Goal: Task Accomplishment & Management: Complete application form

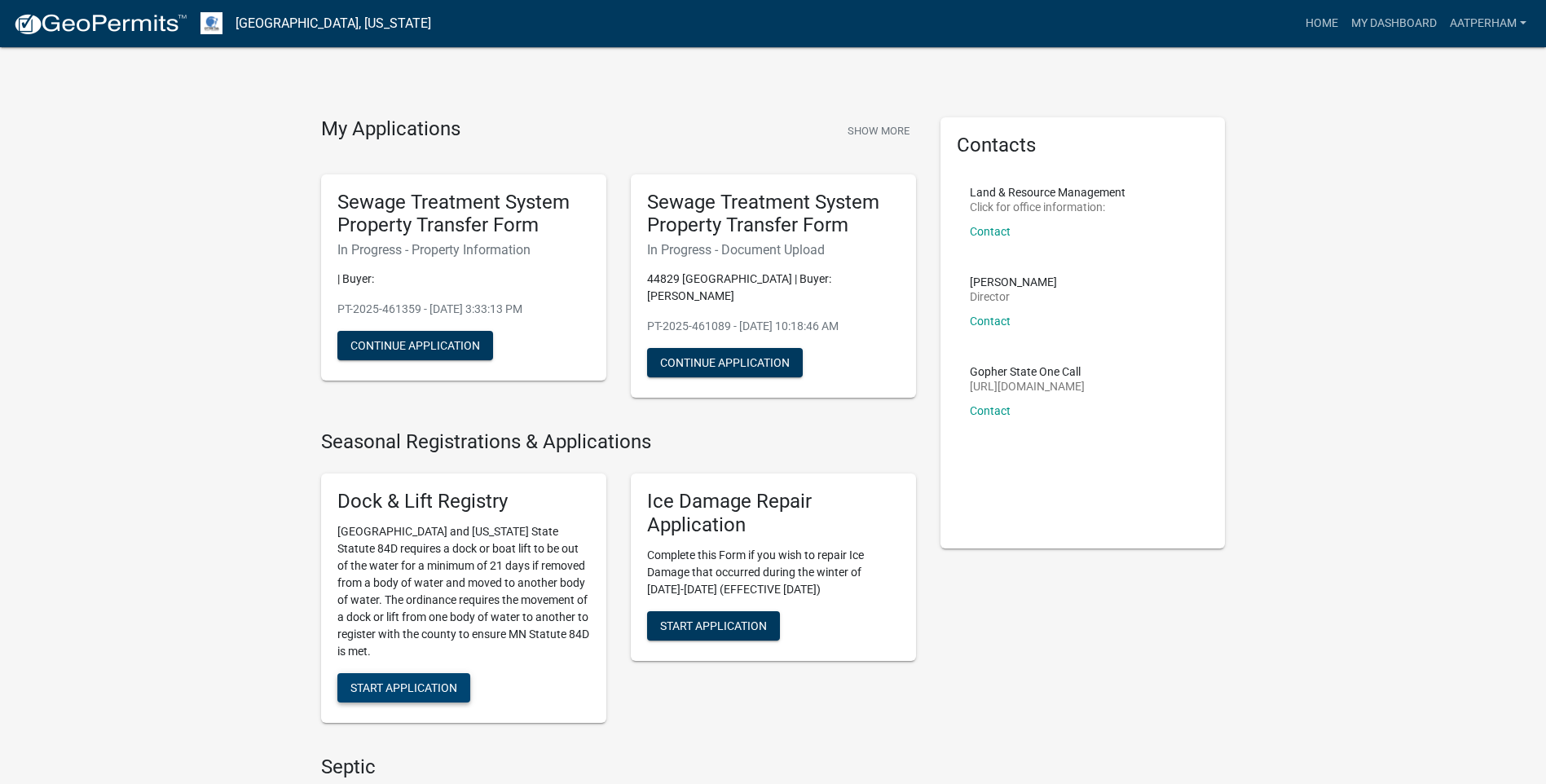
scroll to position [488, 0]
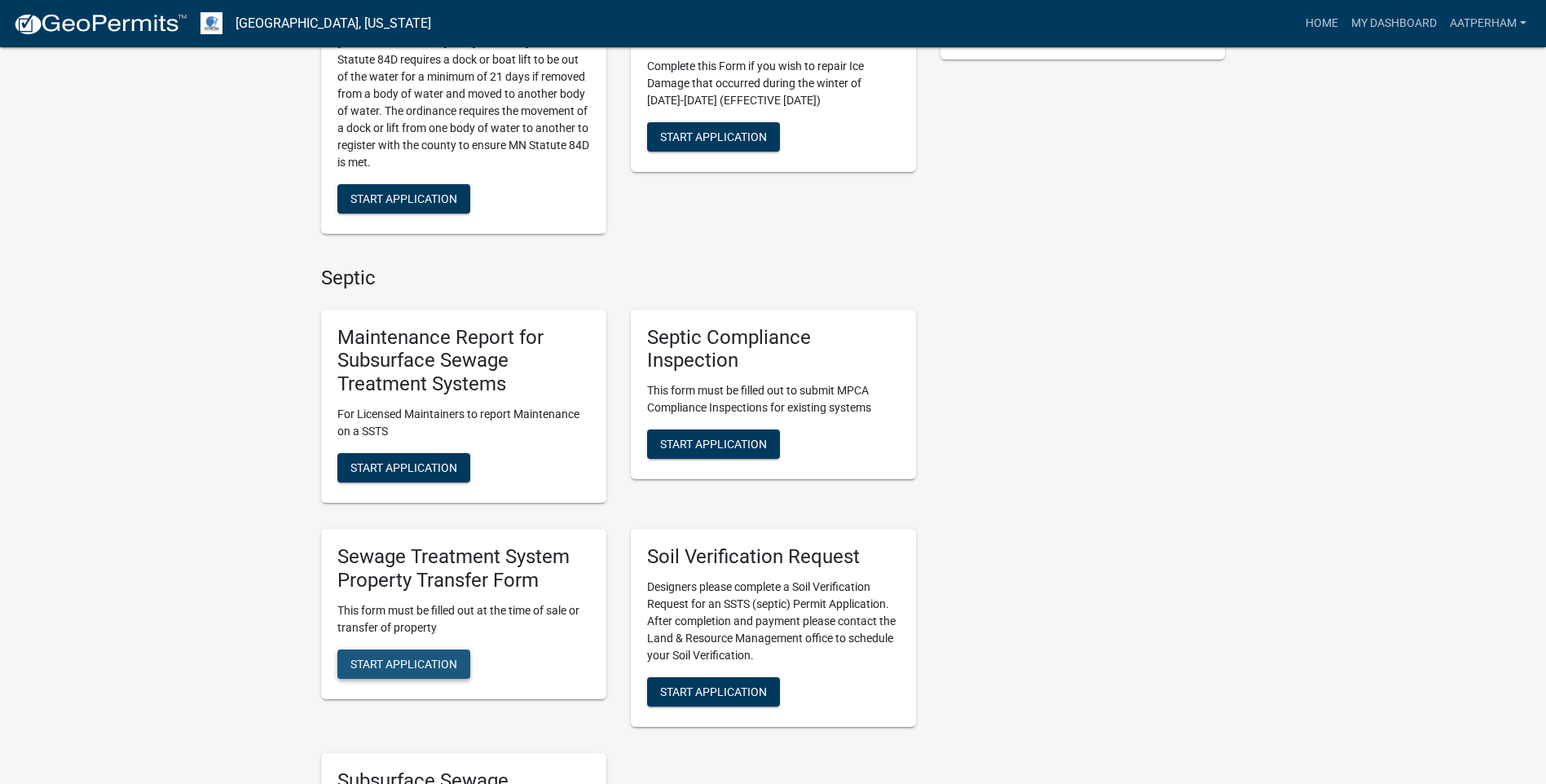
click at [407, 669] on span "Start Application" at bounding box center [404, 662] width 107 height 13
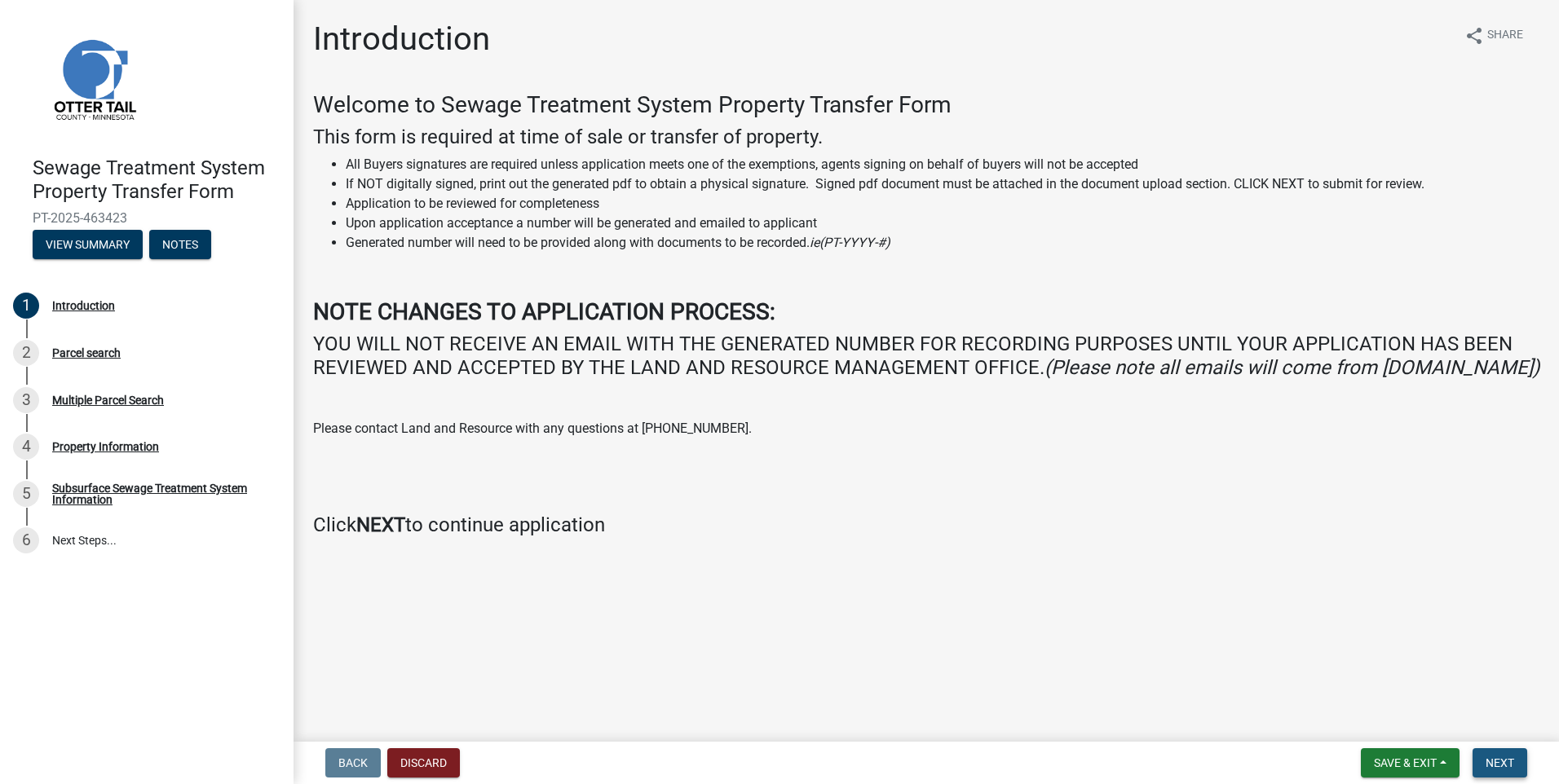
click at [1513, 761] on span "Next" at bounding box center [1499, 762] width 29 height 13
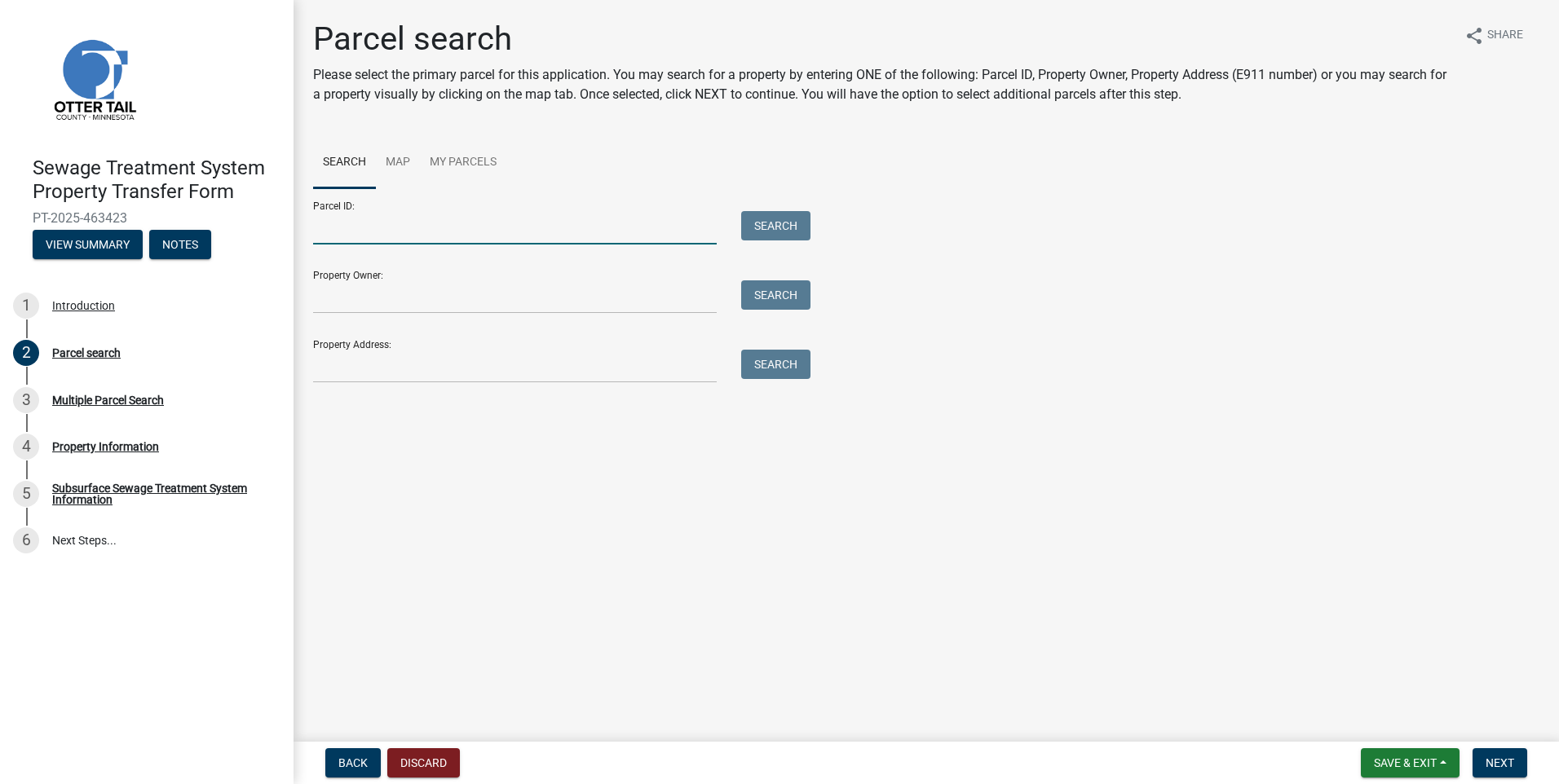
click at [341, 221] on input "Parcel ID:" at bounding box center [514, 227] width 404 height 34
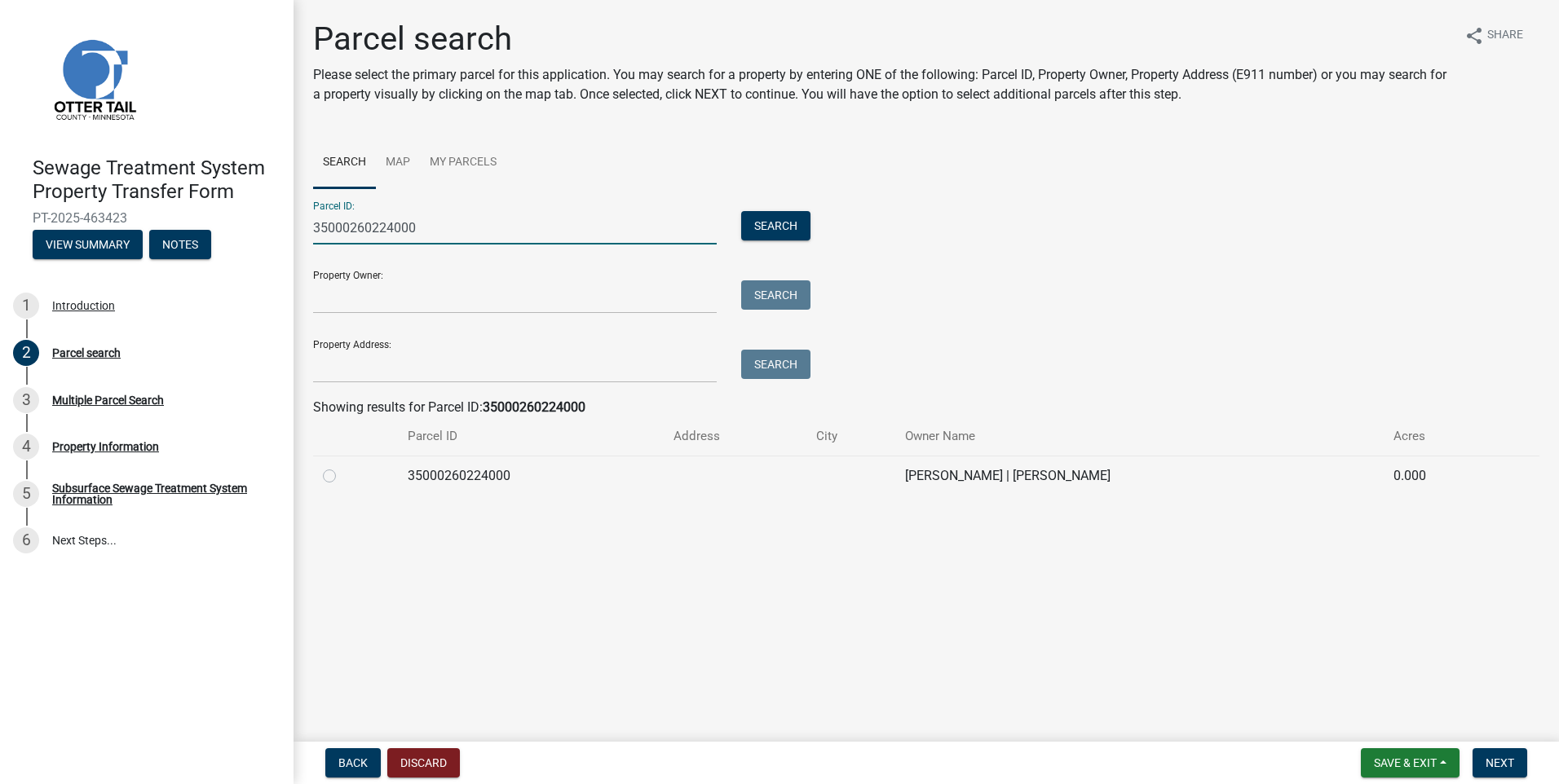
type input "35000260224000"
click at [342, 466] on label at bounding box center [342, 466] width 0 height 0
click at [342, 477] on input "radio" at bounding box center [347, 471] width 11 height 11
radio input "true"
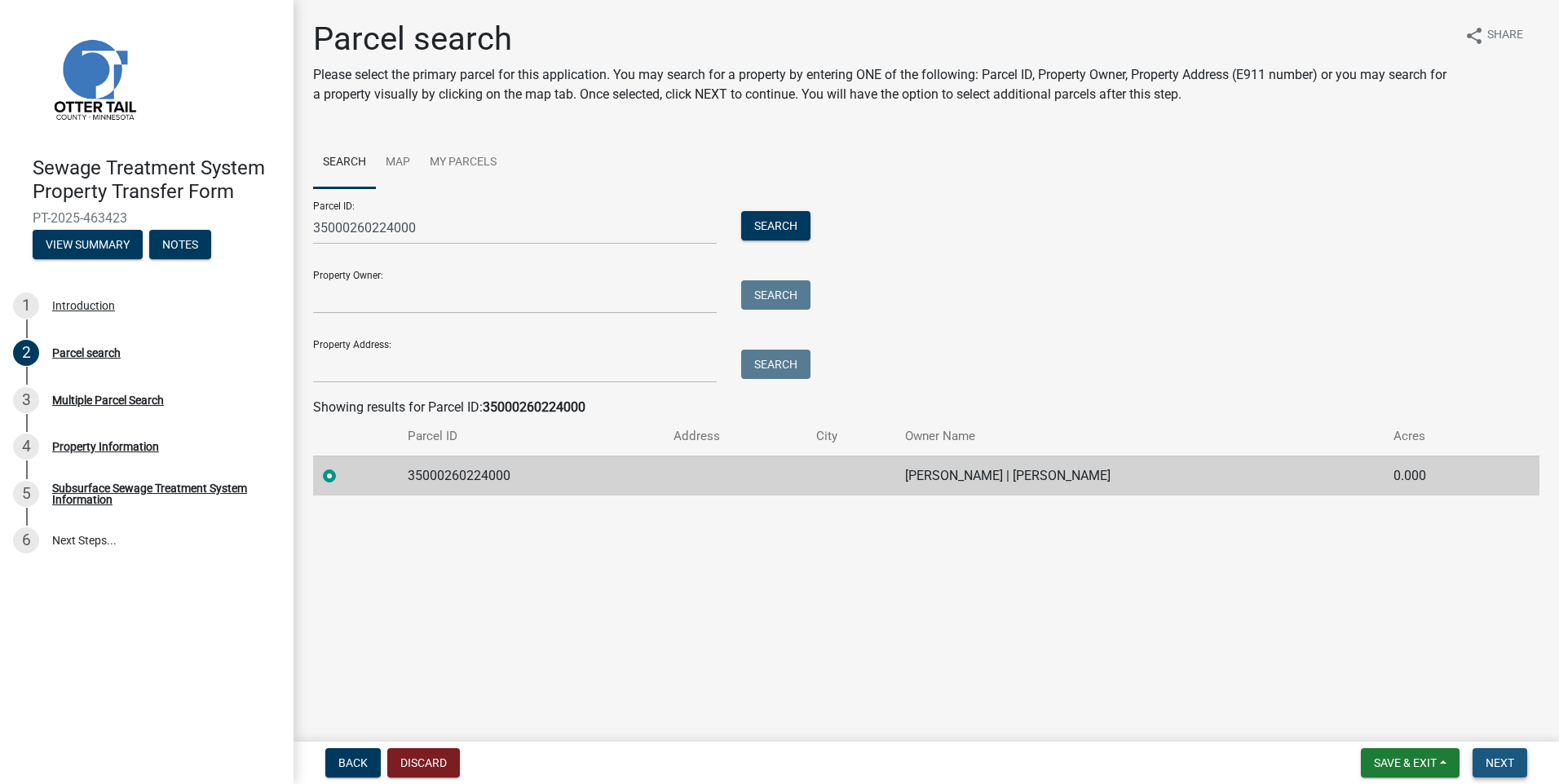
click at [1501, 756] on span "Next" at bounding box center [1499, 762] width 29 height 13
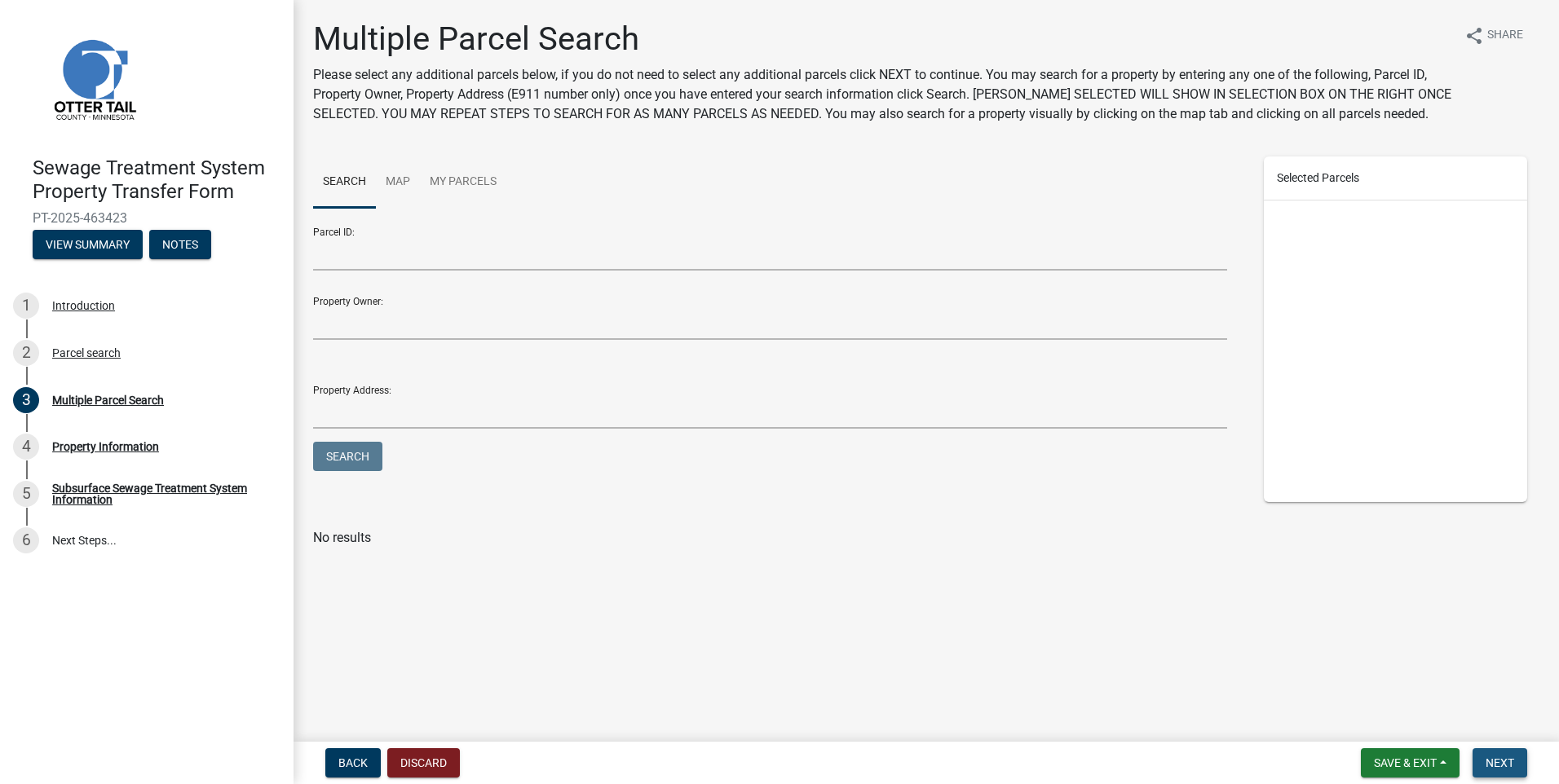
click at [1508, 756] on span "Next" at bounding box center [1499, 762] width 29 height 13
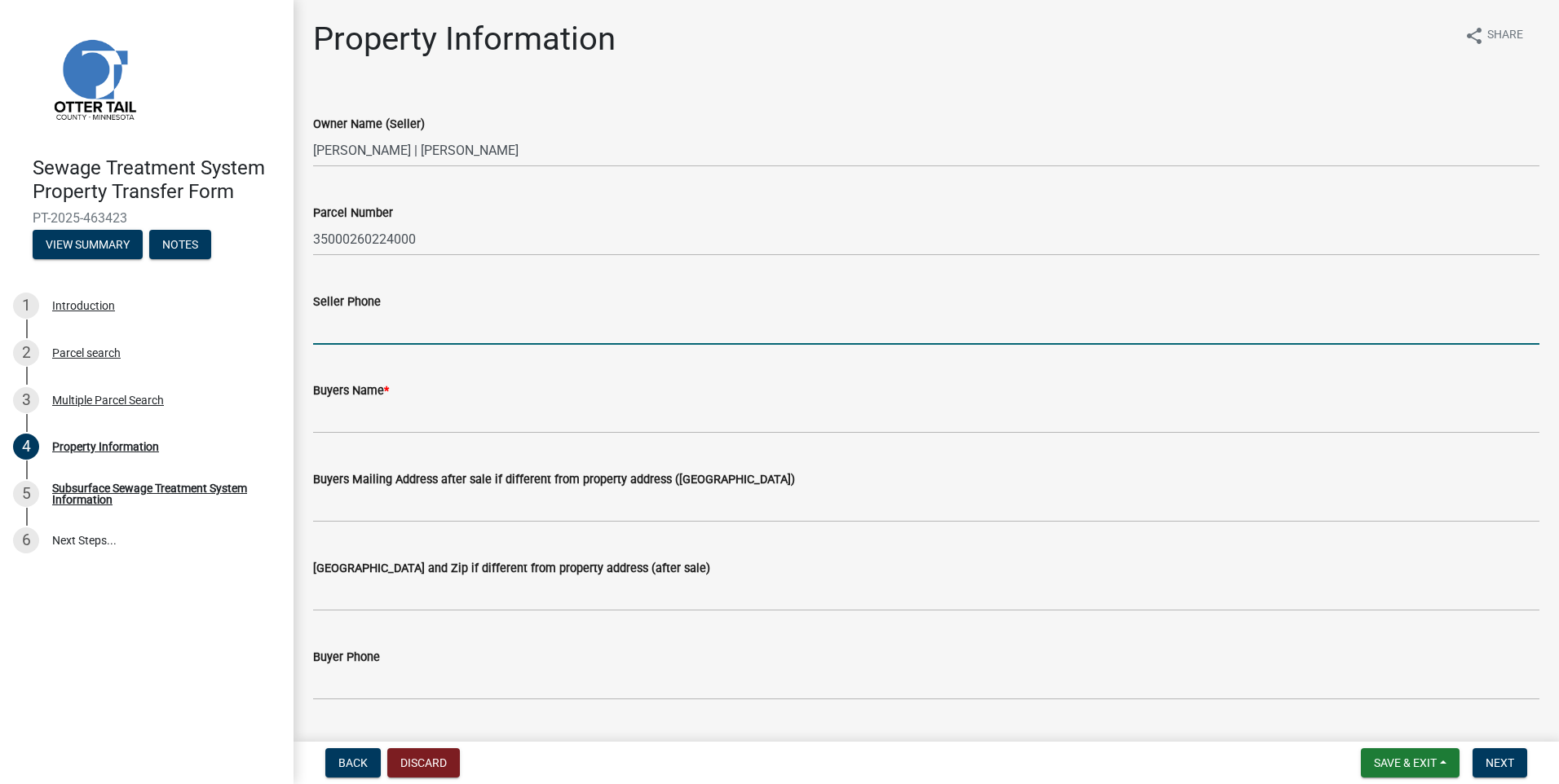
click at [359, 329] on input "Seller Phone" at bounding box center [925, 328] width 1226 height 34
click at [338, 328] on input "Seller Phone" at bounding box center [925, 328] width 1226 height 34
type input "[PHONE_NUMBER]"
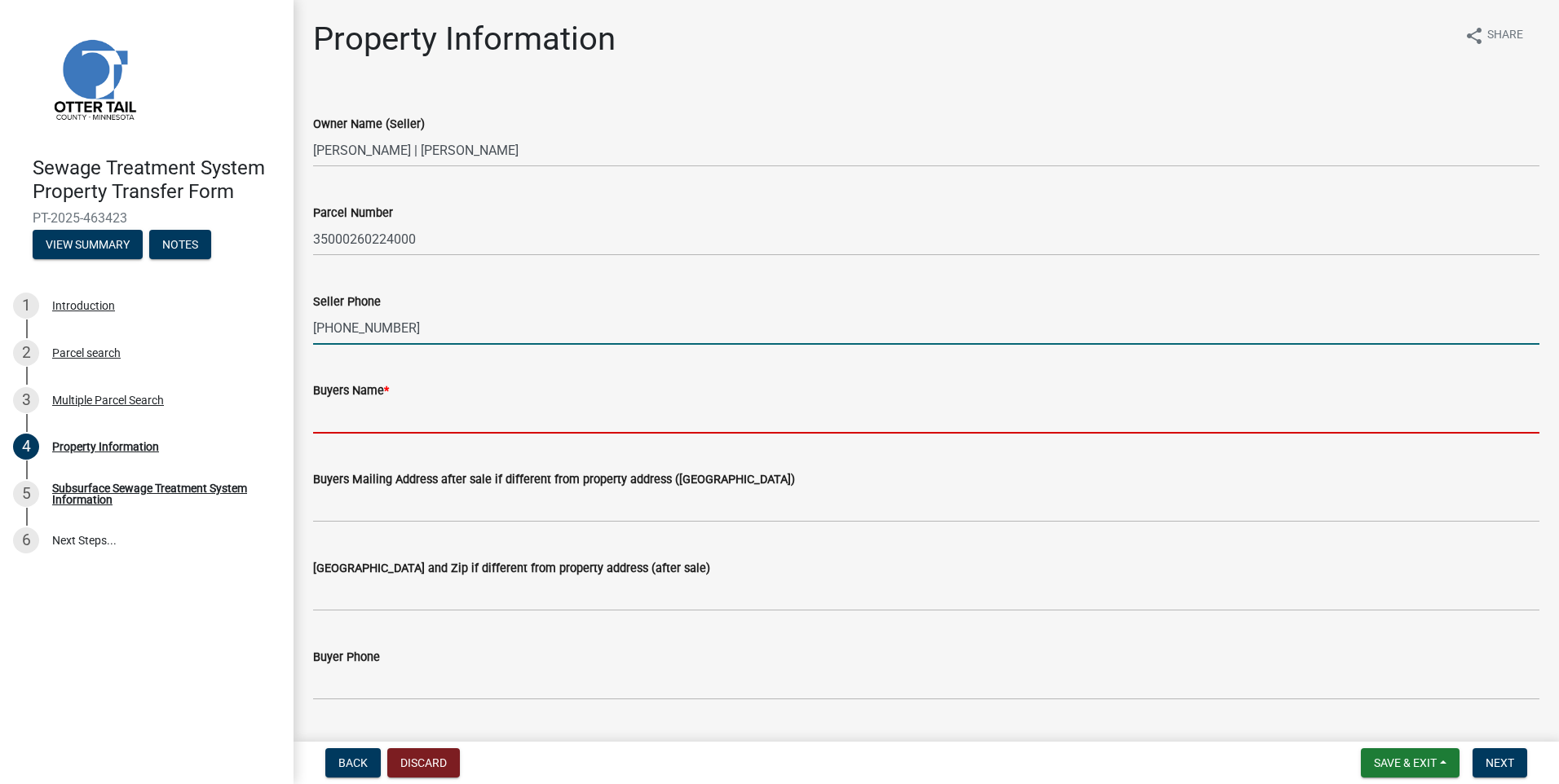
click at [401, 428] on input "Buyers Name *" at bounding box center [925, 417] width 1226 height 34
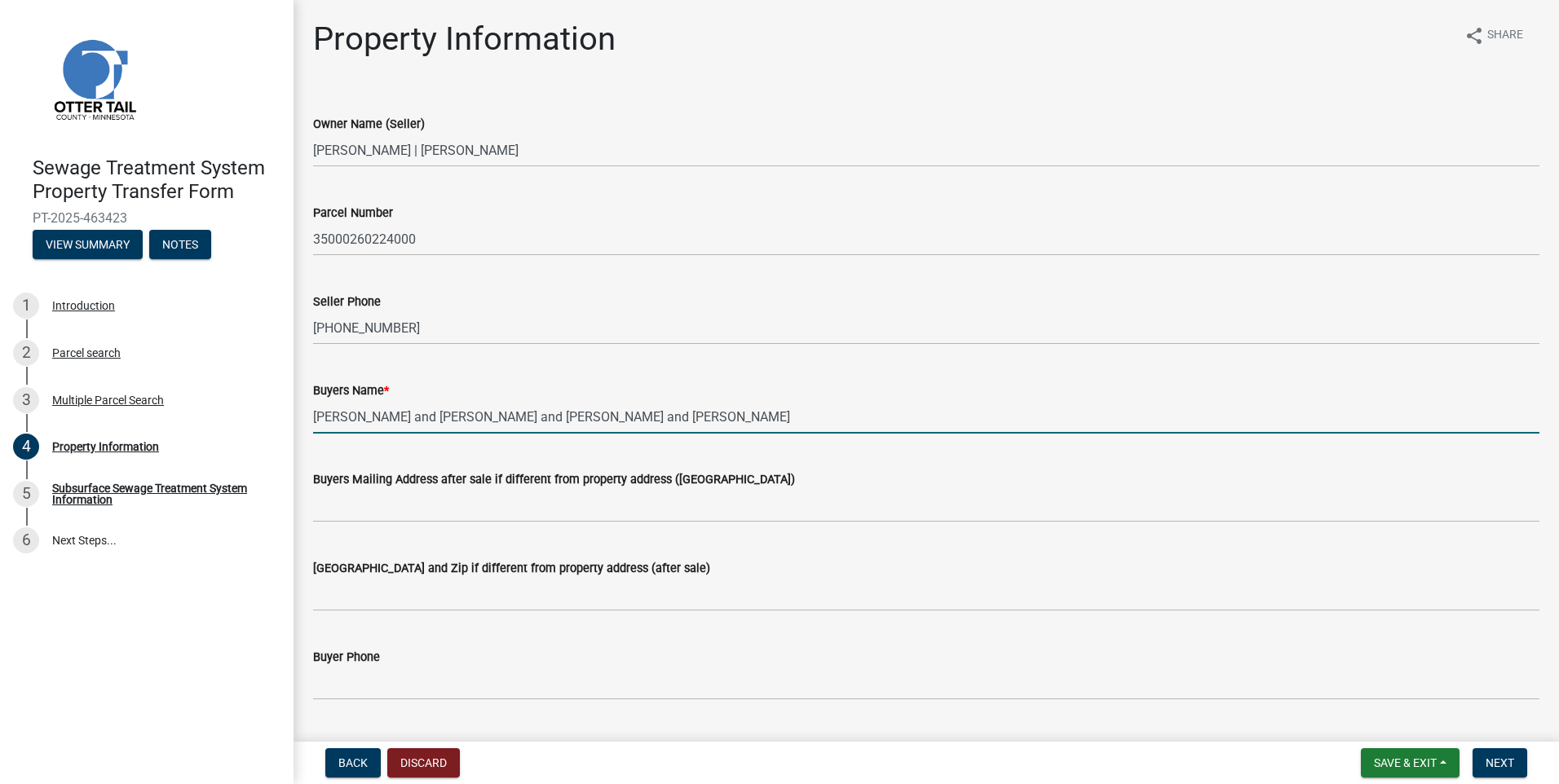
type input "[PERSON_NAME] and [PERSON_NAME] and [PERSON_NAME] and [PERSON_NAME]"
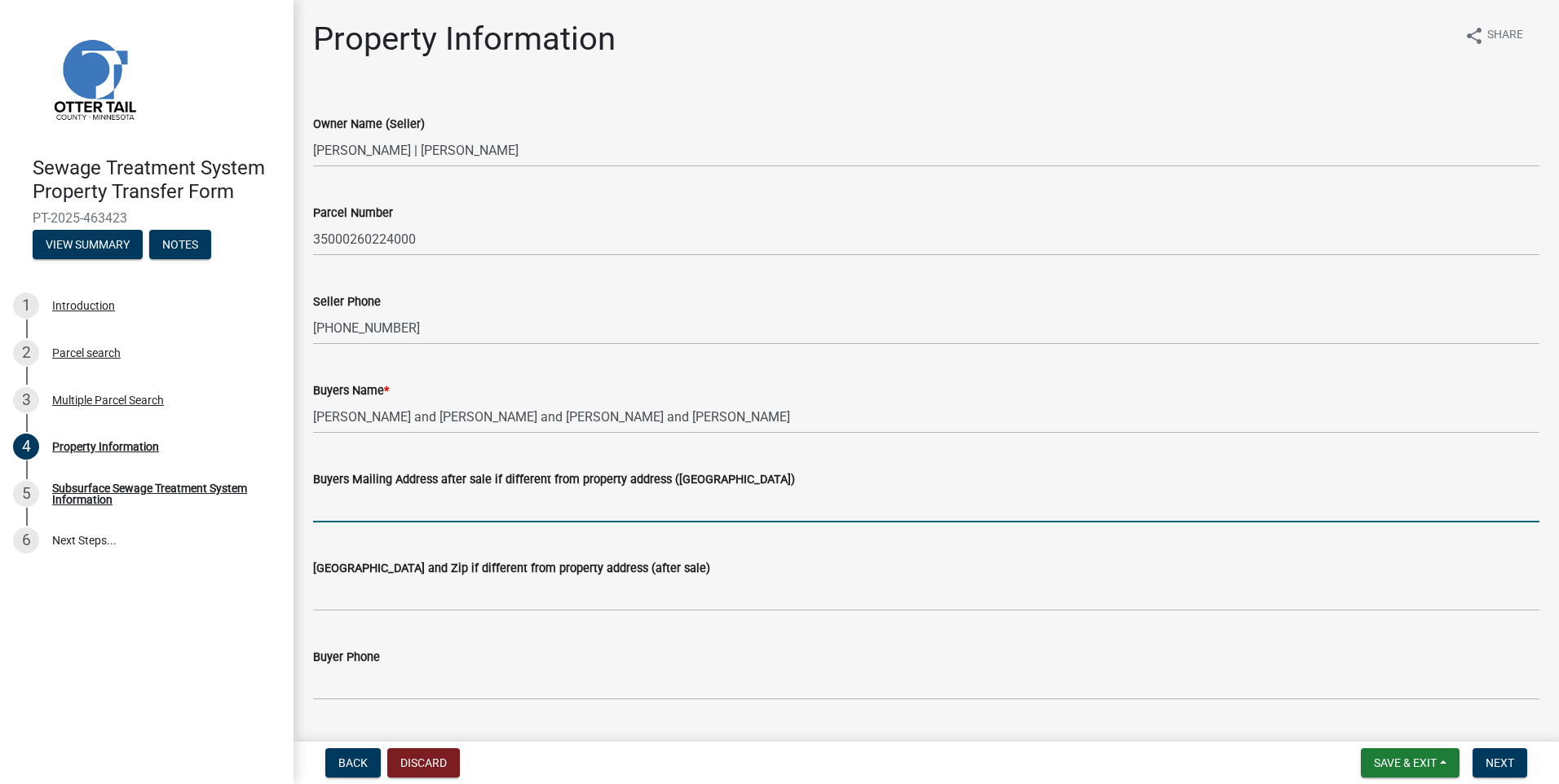
click at [324, 508] on input "Buyers Mailing Address after sale if different from property address ([GEOGRAPH…" at bounding box center [925, 505] width 1226 height 34
type input "[STREET_ADDRESS]"
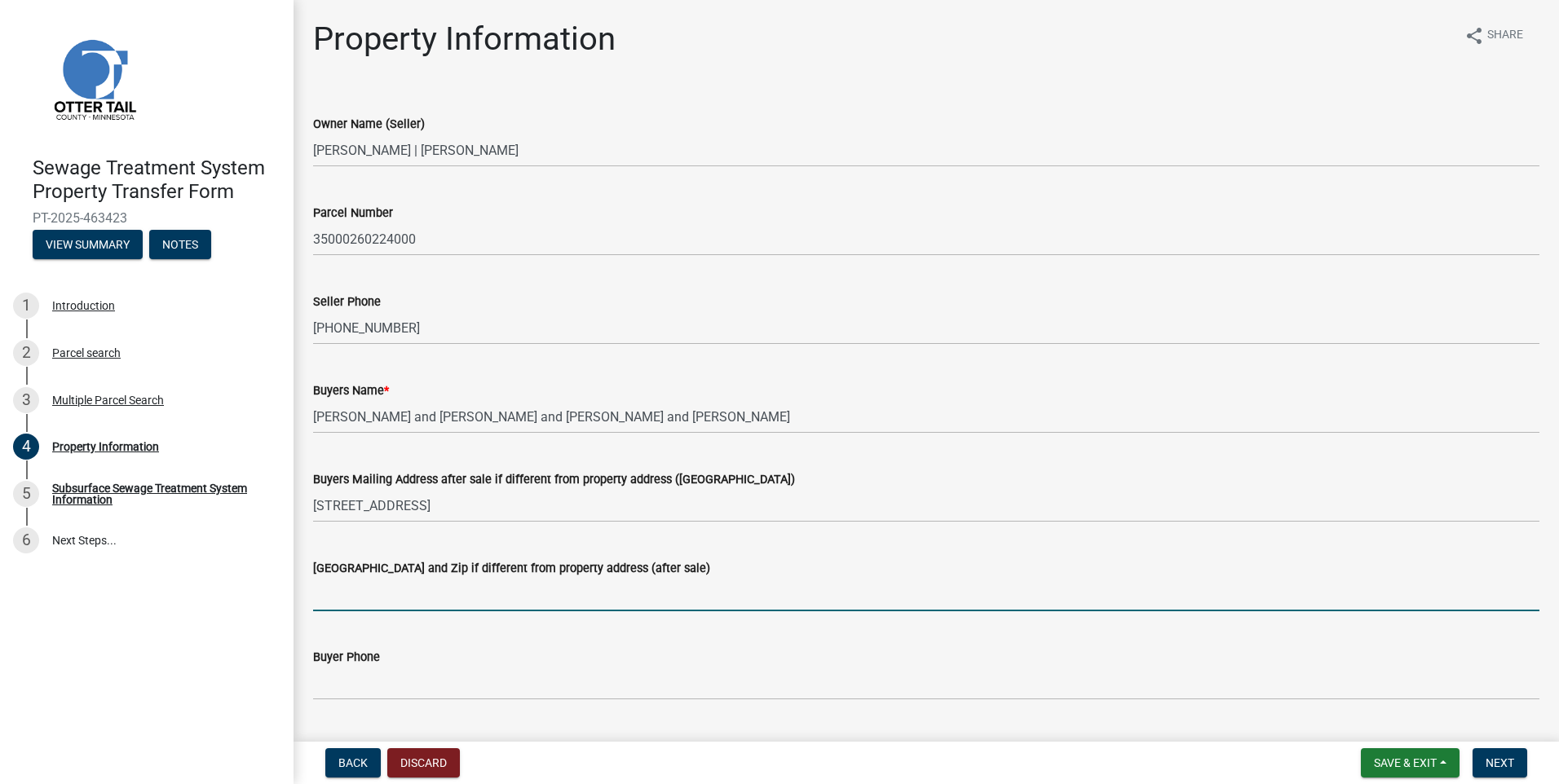
click at [396, 598] on input "[GEOGRAPHIC_DATA] and Zip if different from property address (after sale)" at bounding box center [925, 594] width 1226 height 34
type input "[GEOGRAPHIC_DATA]"
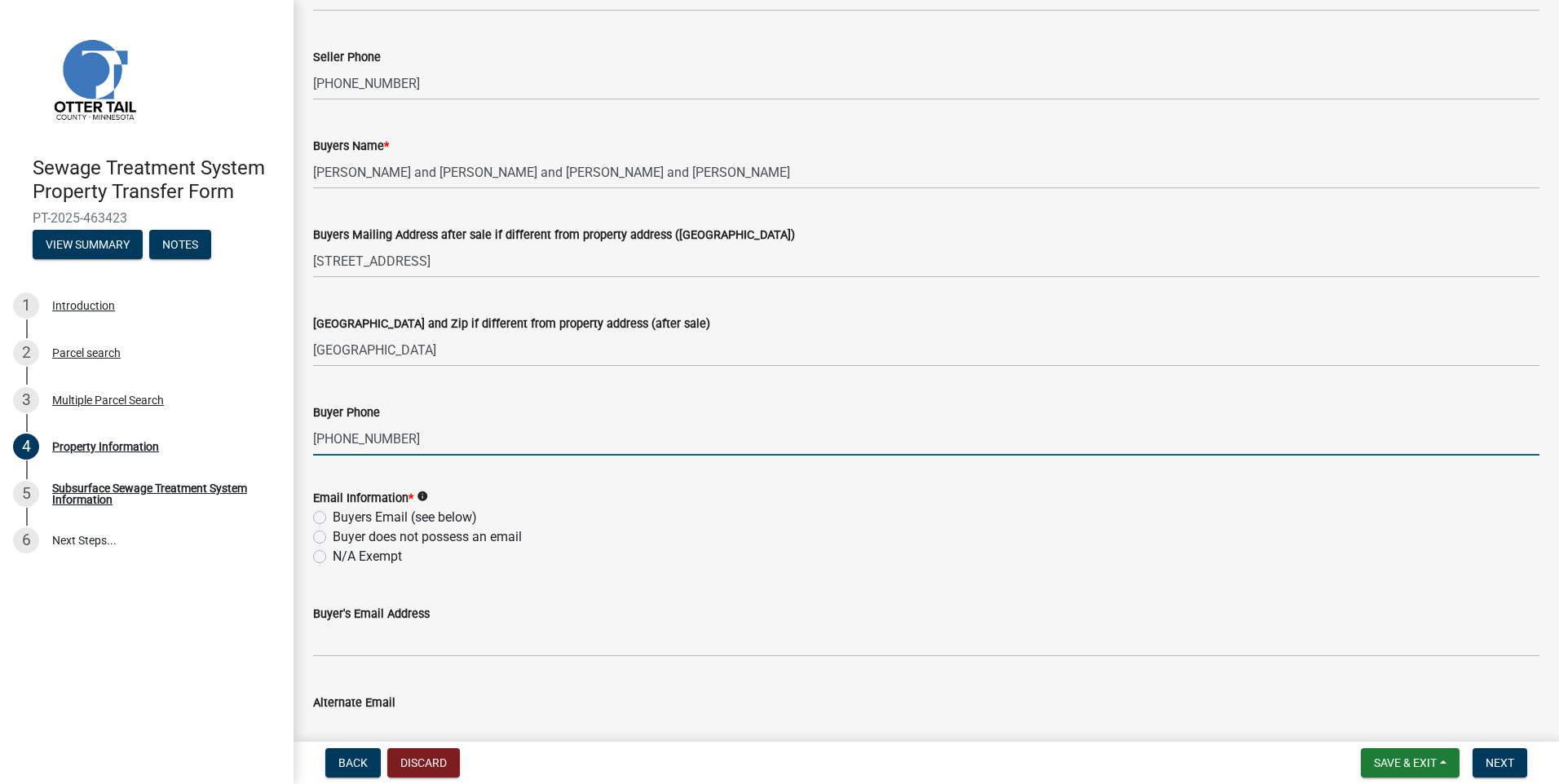
scroll to position [326, 0]
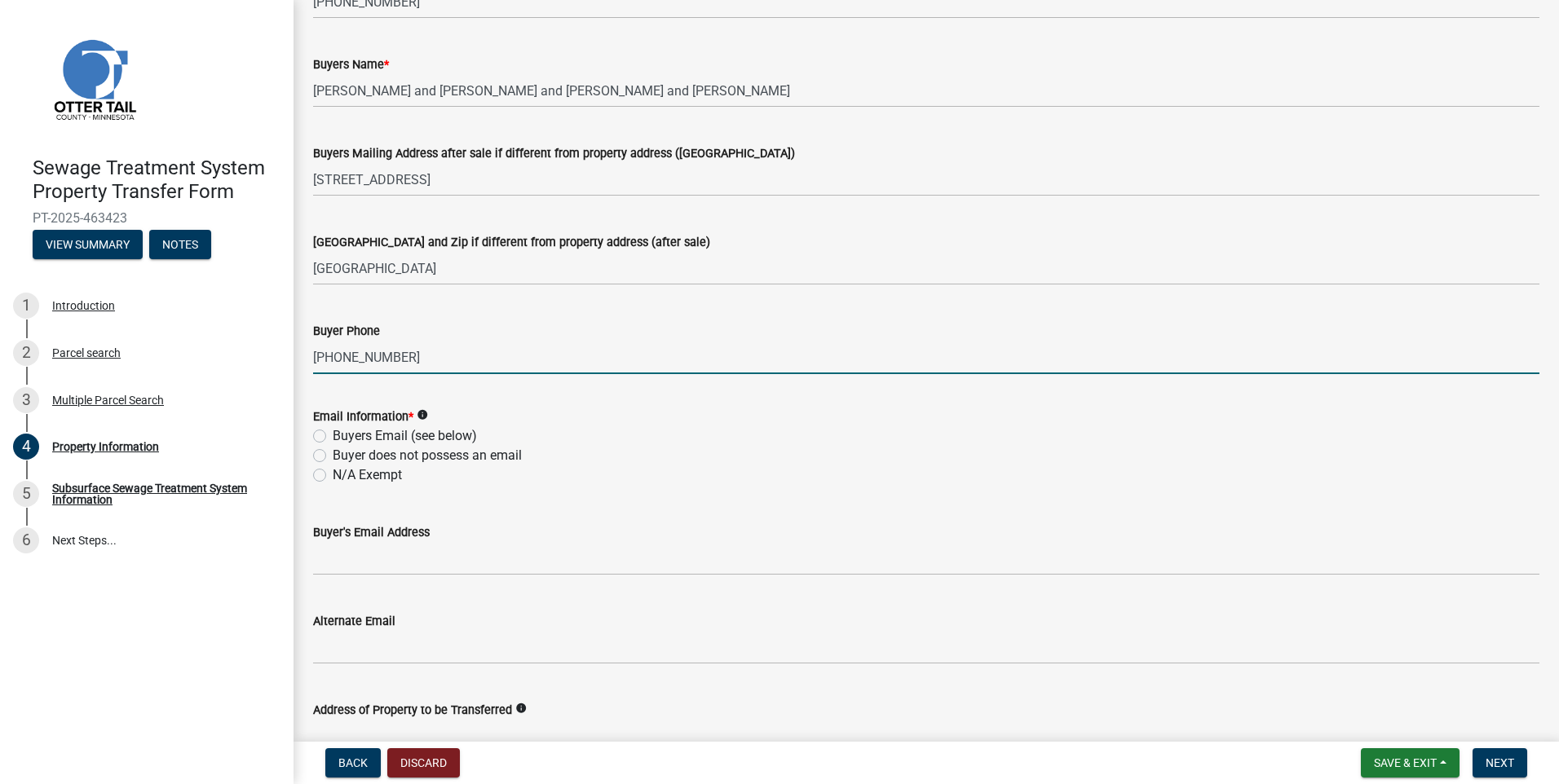
type input "[PHONE_NUMBER]"
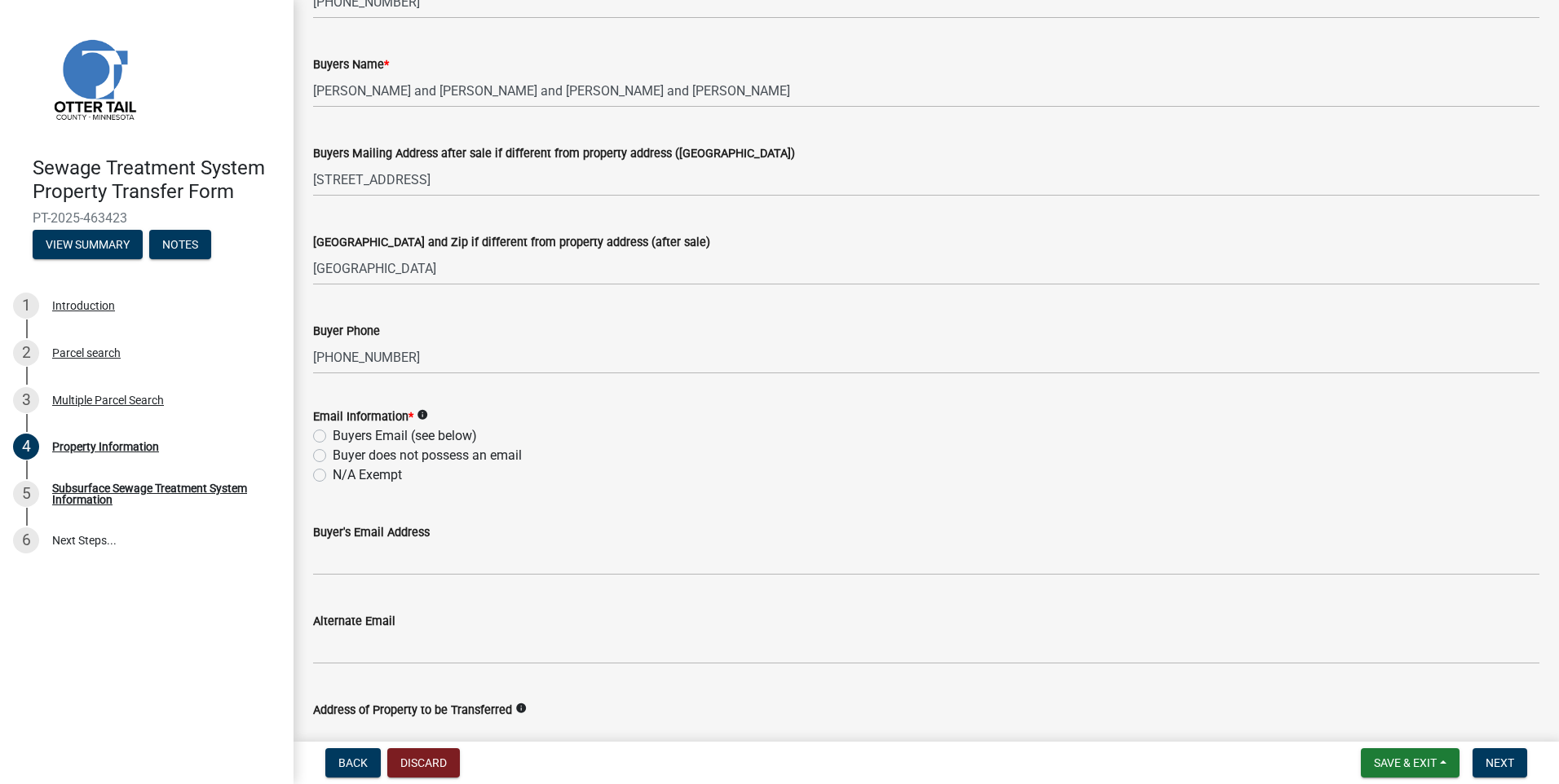
click at [332, 438] on label "Buyers Email (see below)" at bounding box center [405, 436] width 144 height 20
click at [332, 437] on input "Buyers Email (see below)" at bounding box center [337, 431] width 11 height 11
radio input "true"
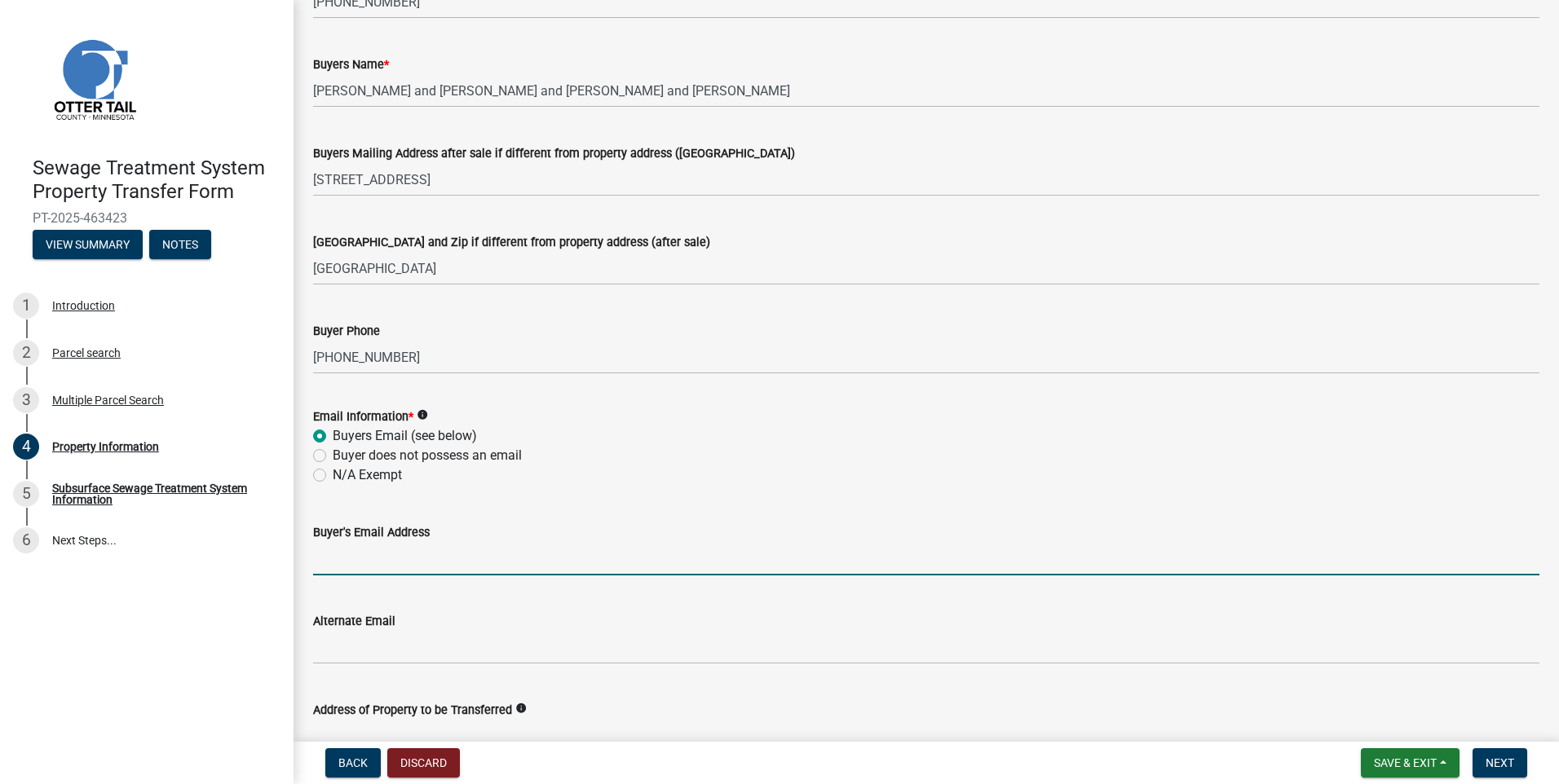
click at [475, 564] on input "Buyer's Email Address" at bounding box center [925, 559] width 1226 height 34
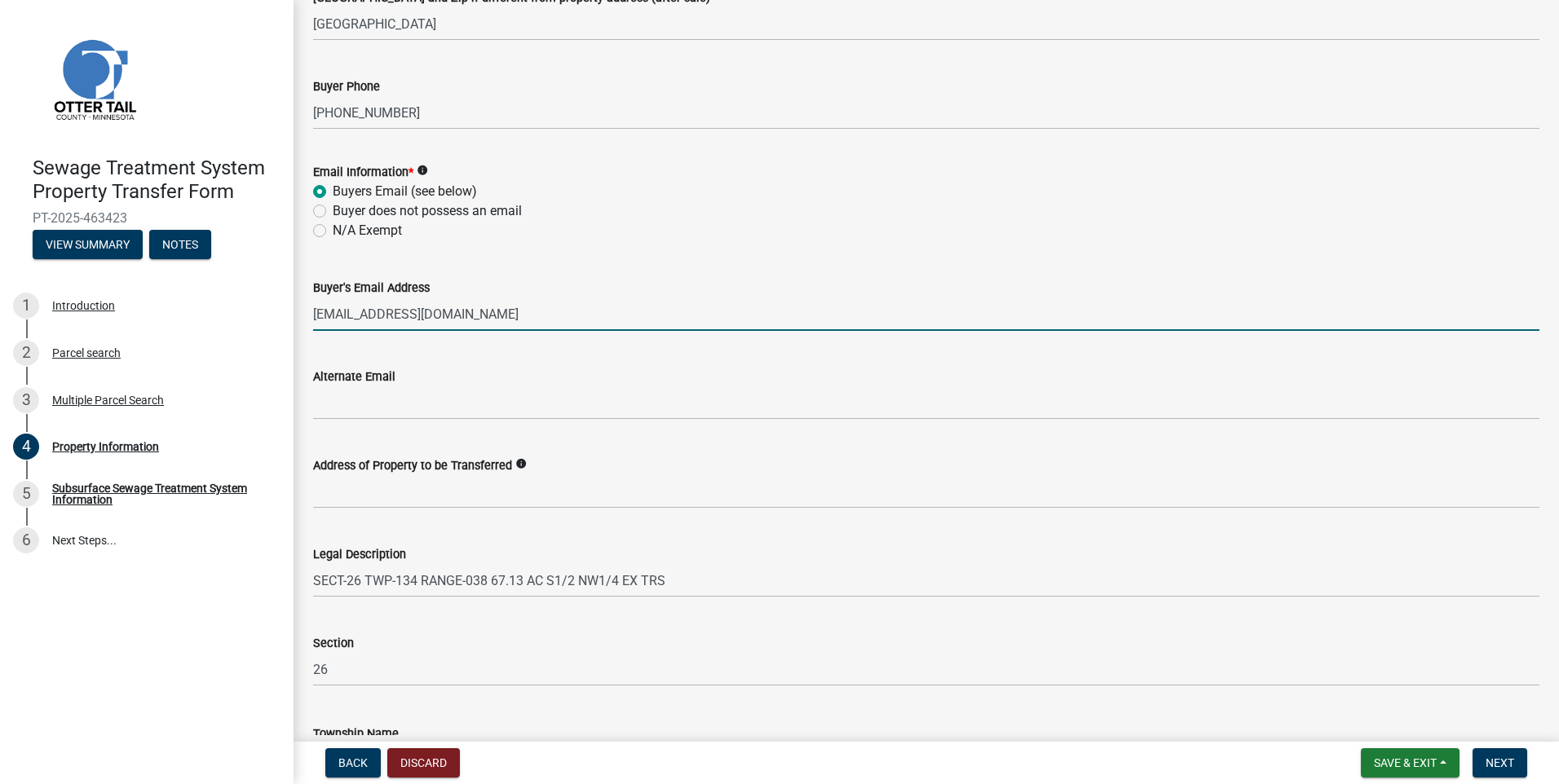
scroll to position [688, 0]
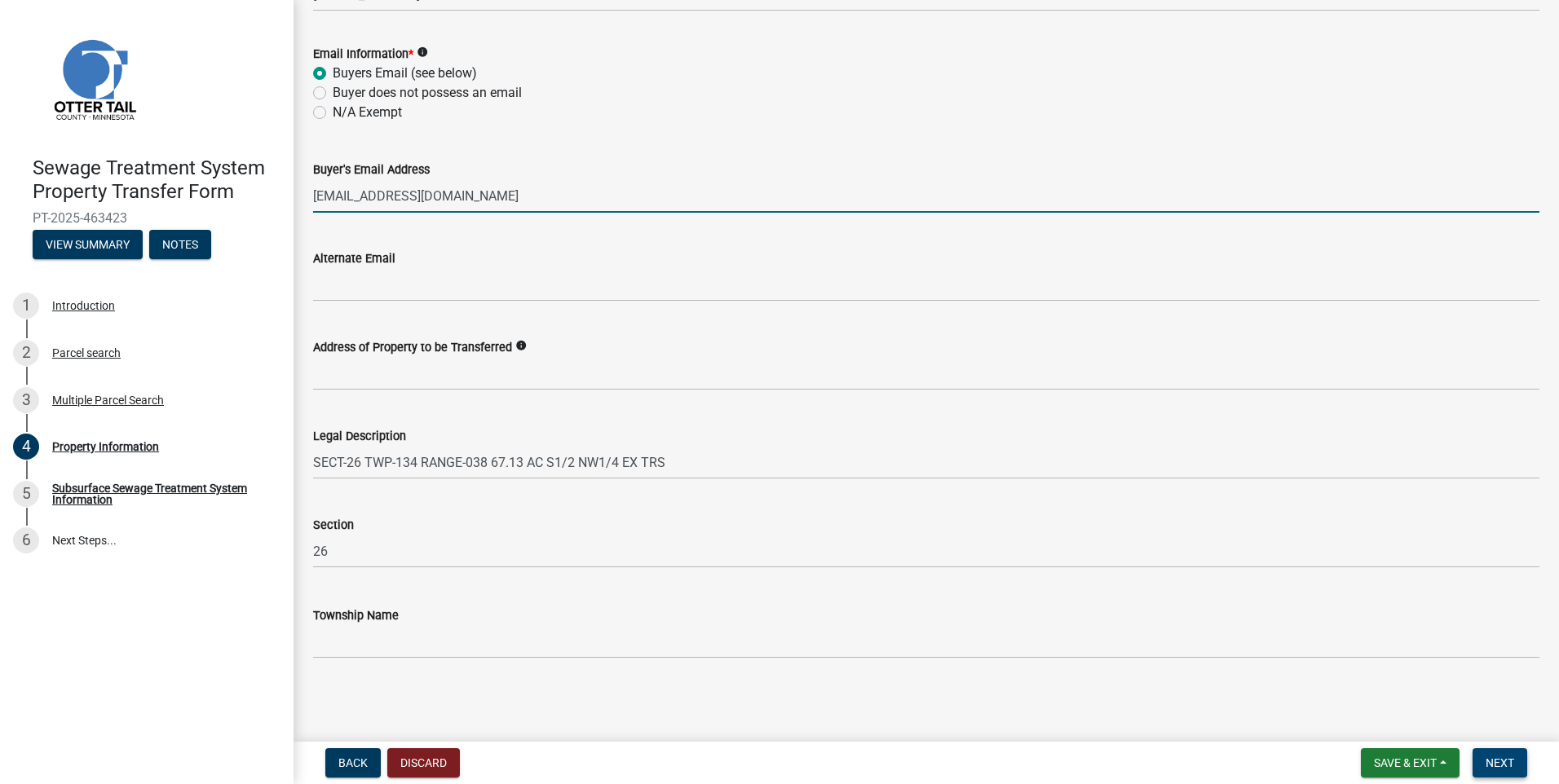
type input "[EMAIL_ADDRESS][DOMAIN_NAME]"
click at [1501, 756] on span "Next" at bounding box center [1499, 762] width 29 height 13
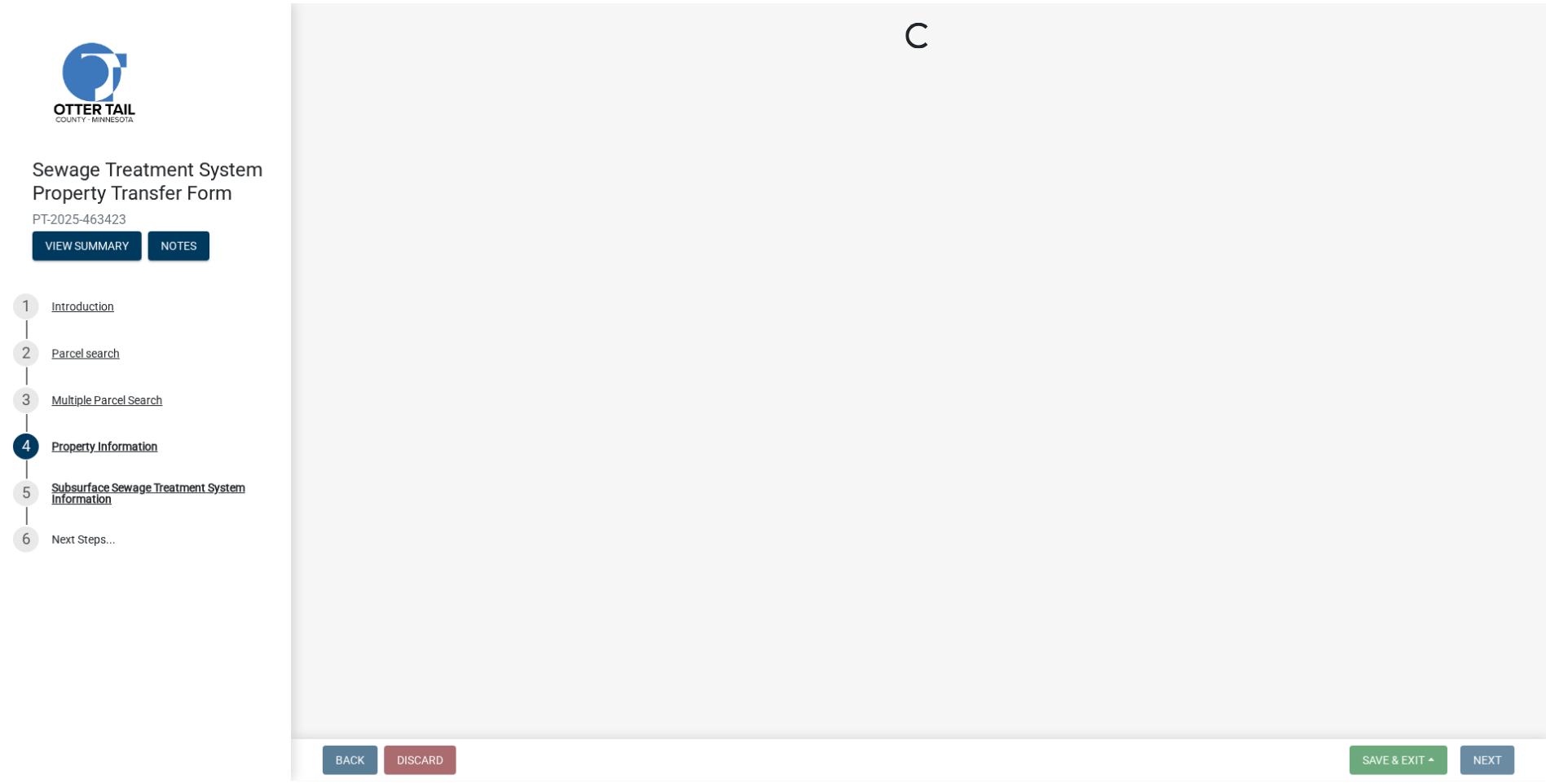
scroll to position [0, 0]
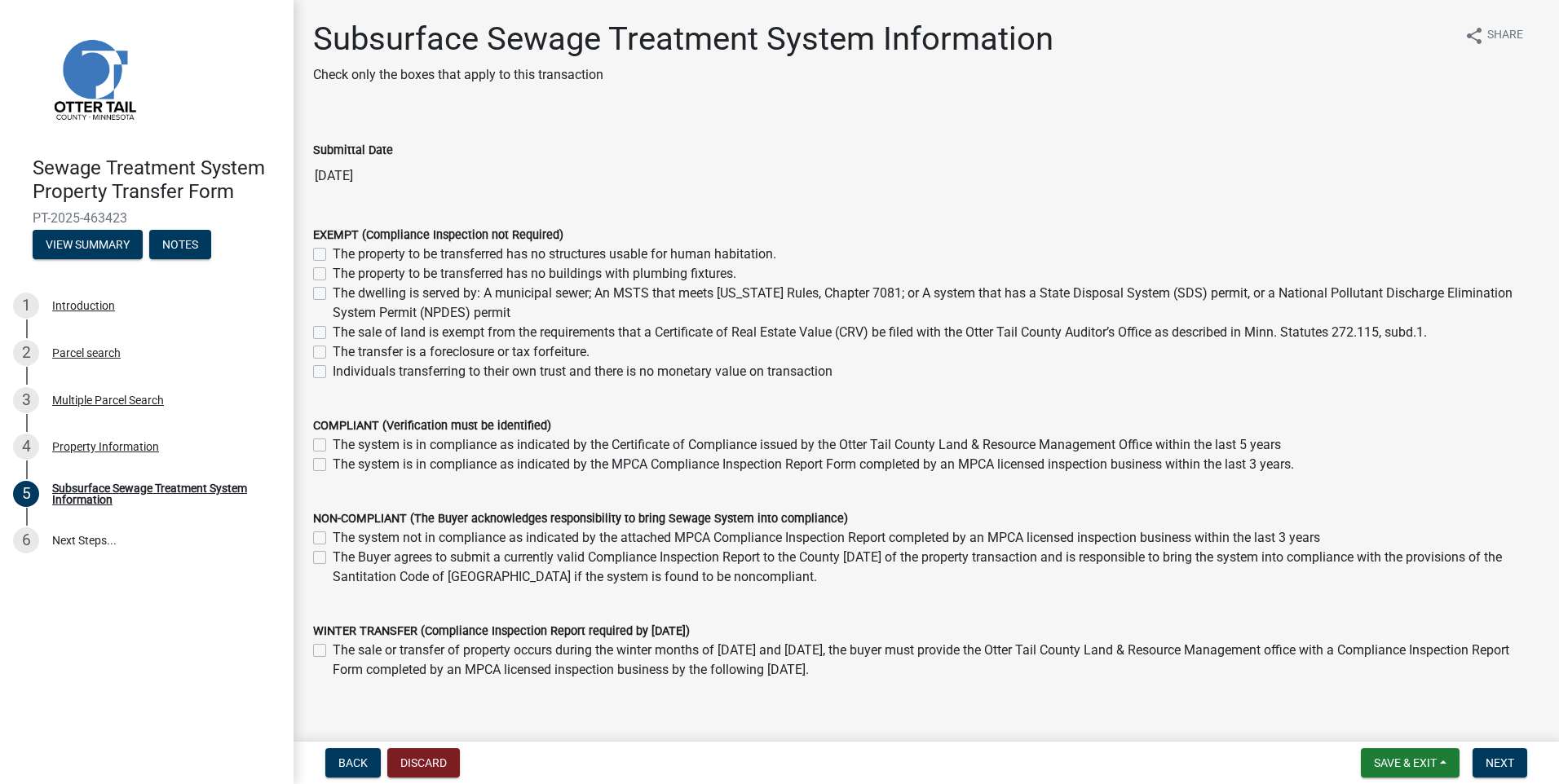
click at [332, 257] on label "The property to be transferred has no structures usable for human habitation." at bounding box center [554, 254] width 443 height 20
click at [332, 255] on input "The property to be transferred has no structures usable for human habitation." at bounding box center [337, 249] width 11 height 11
checkbox input "true"
checkbox input "false"
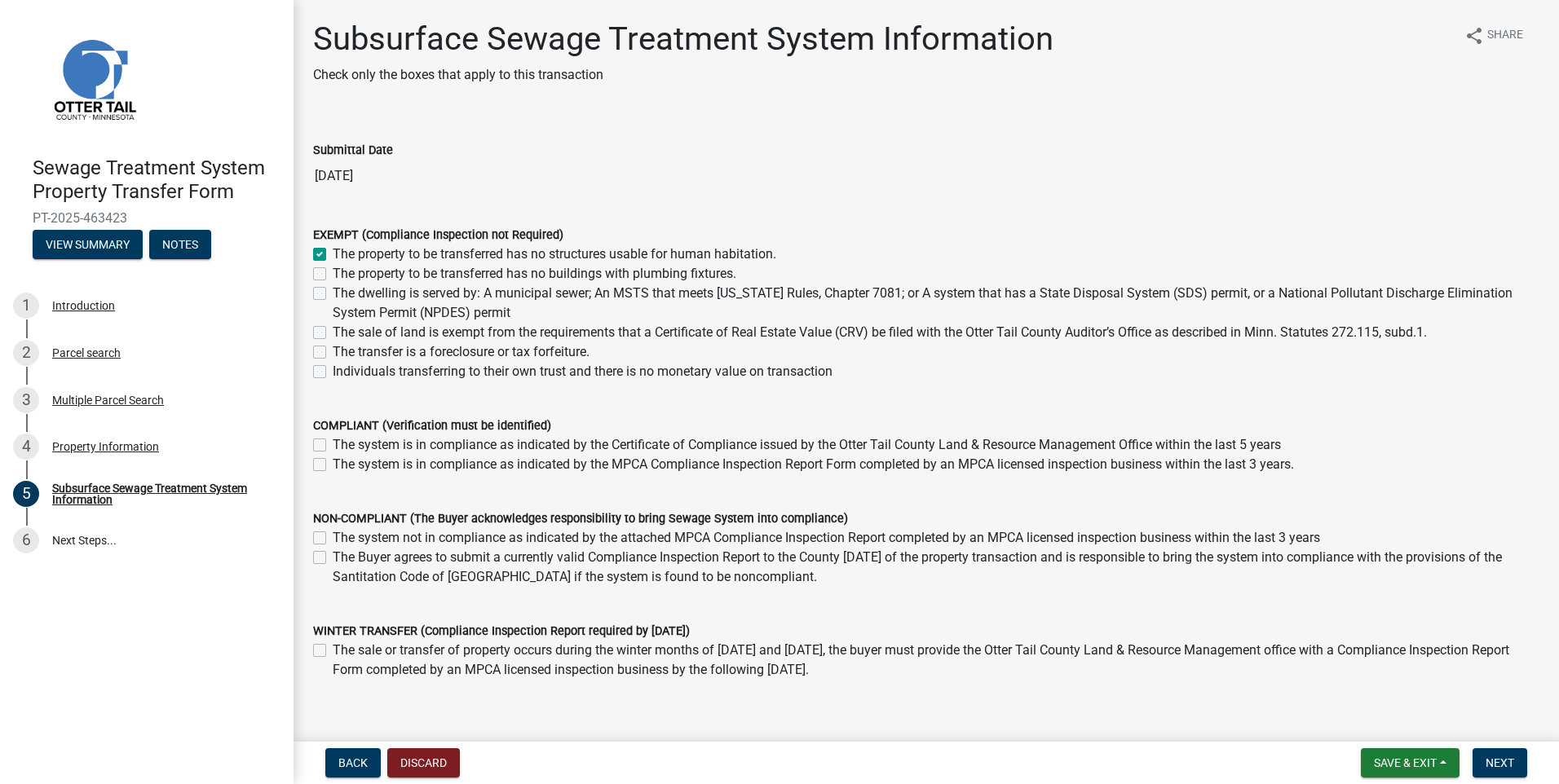
checkbox input "false"
click at [1499, 768] on span "Next" at bounding box center [1499, 762] width 29 height 13
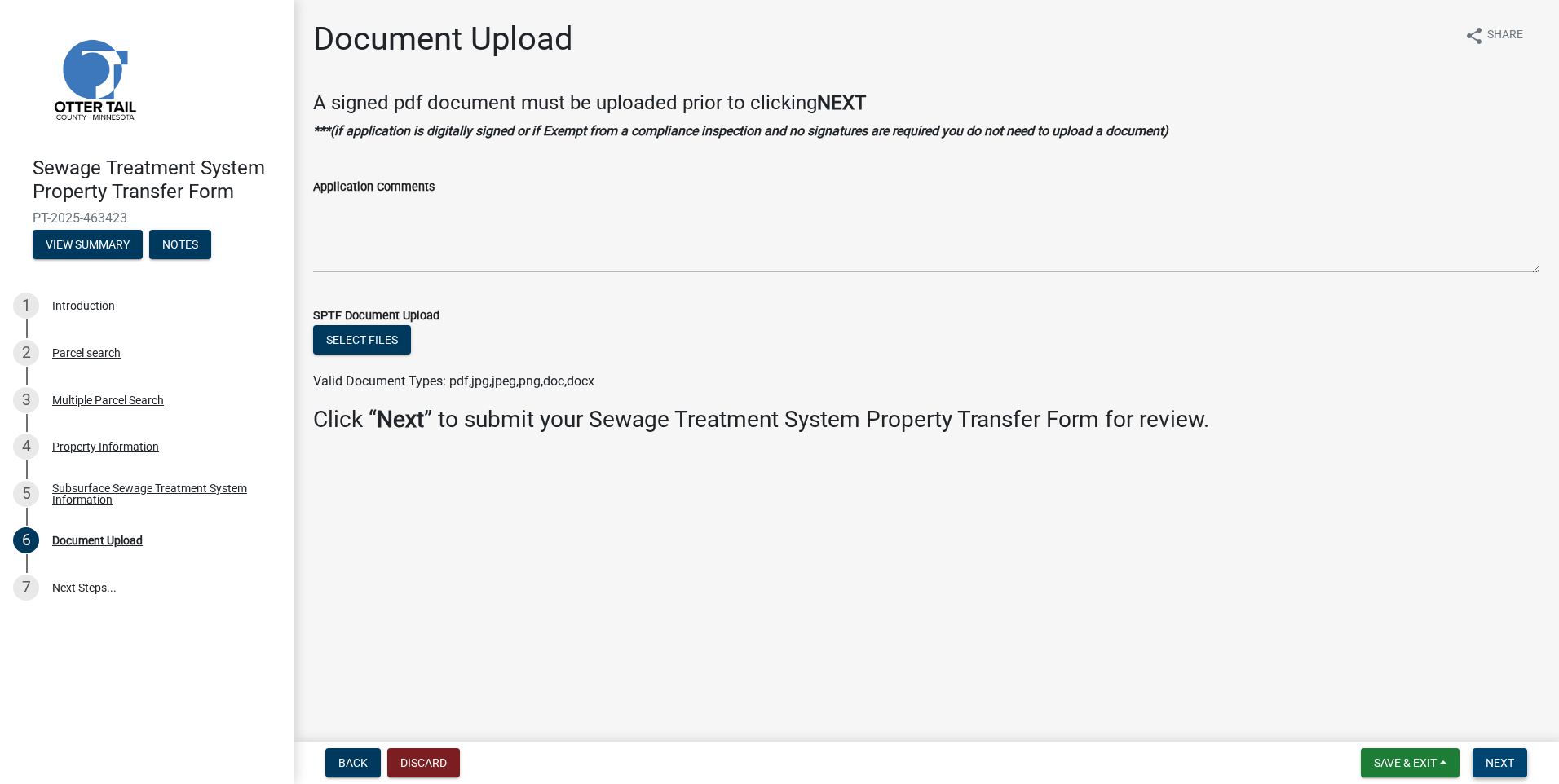
click at [1504, 773] on button "Next" at bounding box center [1499, 762] width 54 height 30
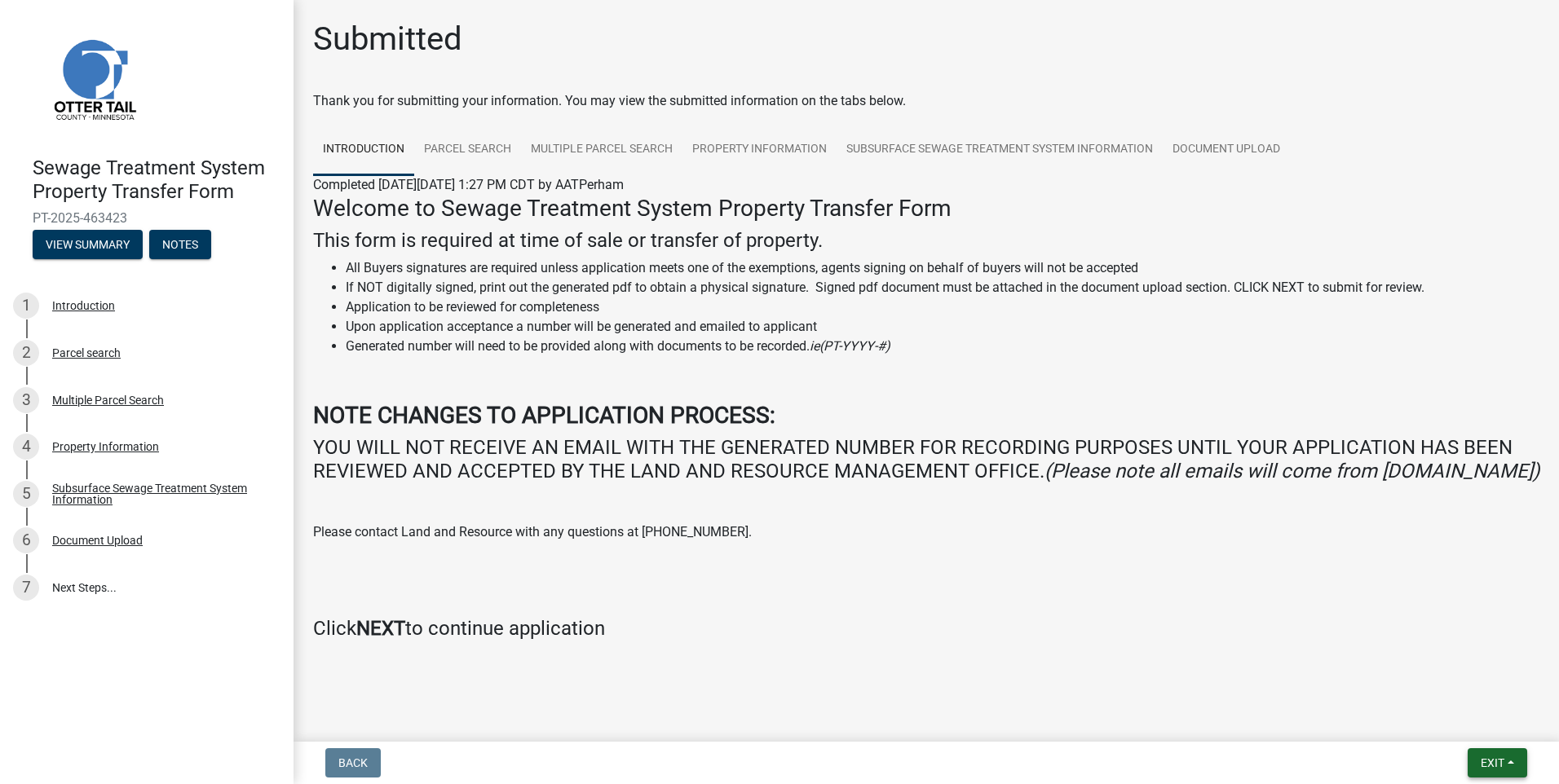
click at [1499, 760] on span "Exit" at bounding box center [1492, 762] width 24 height 13
click at [1456, 724] on button "Save & Exit" at bounding box center [1462, 721] width 131 height 40
